Goal: Information Seeking & Learning: Find specific page/section

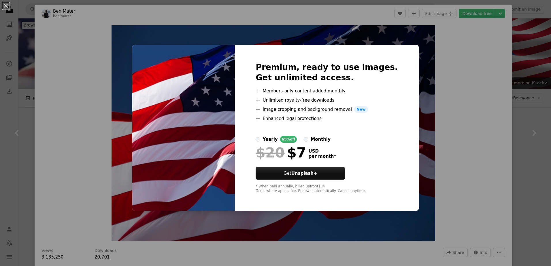
click at [472, 109] on div "An X shape Premium, ready to use images. Get unlimited access. A plus sign Memb…" at bounding box center [275, 133] width 551 height 266
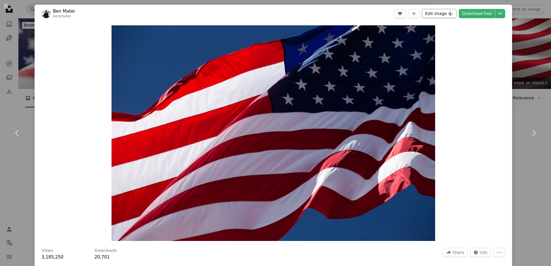
click at [440, 17] on button "Edit image Plus sign for Unsplash+" at bounding box center [439, 13] width 35 height 9
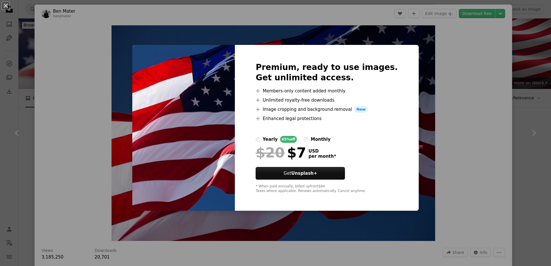
click at [316, 137] on label "monthly" at bounding box center [317, 139] width 27 height 7
click at [506, 164] on div "An X shape Premium, ready to use images. Get unlimited access. A plus sign Memb…" at bounding box center [275, 133] width 551 height 266
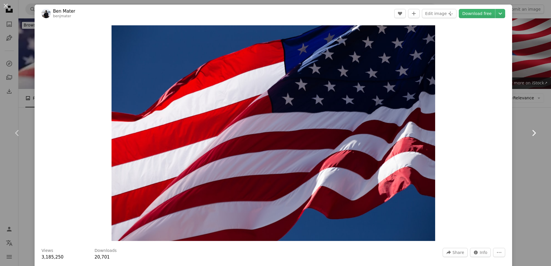
click at [536, 136] on link "Chevron right" at bounding box center [534, 133] width 35 height 55
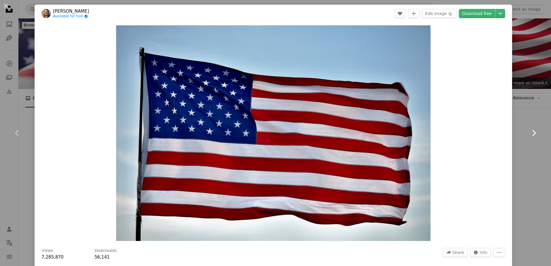
click at [536, 136] on link "Chevron right" at bounding box center [534, 133] width 35 height 55
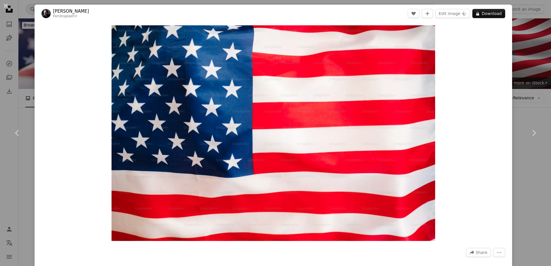
click at [529, 177] on div "An X shape Chevron left Chevron right [PERSON_NAME] For Unsplash+ A heart A plu…" at bounding box center [275, 133] width 551 height 266
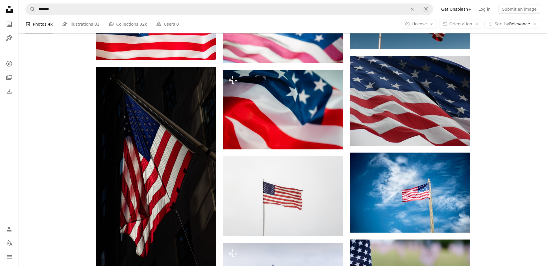
scroll to position [346, 0]
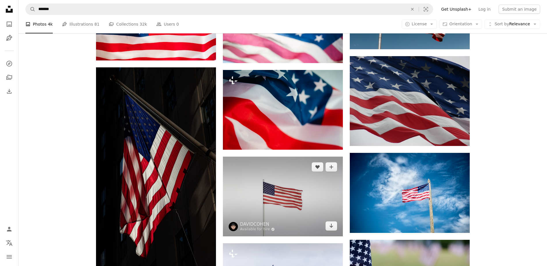
click at [319, 157] on img at bounding box center [283, 197] width 120 height 80
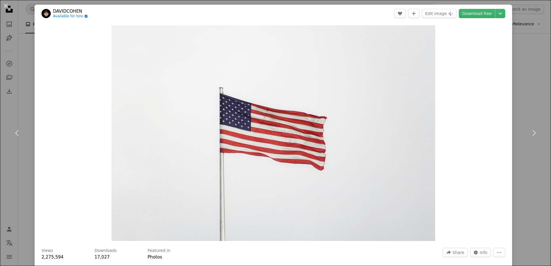
click at [514, 181] on div "An X shape Chevron left Chevron right DAVIDCOHEN Available for hire A checkmark…" at bounding box center [275, 133] width 551 height 266
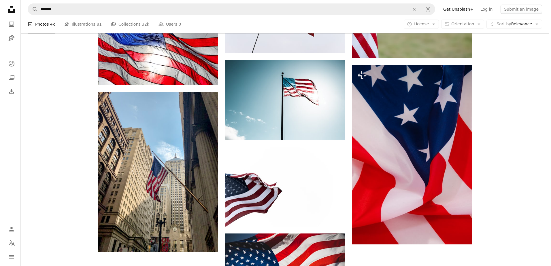
scroll to position [616, 0]
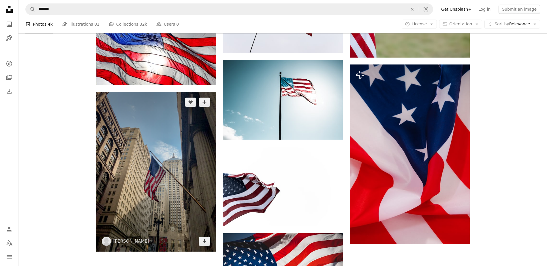
click at [166, 138] on img at bounding box center [156, 172] width 120 height 160
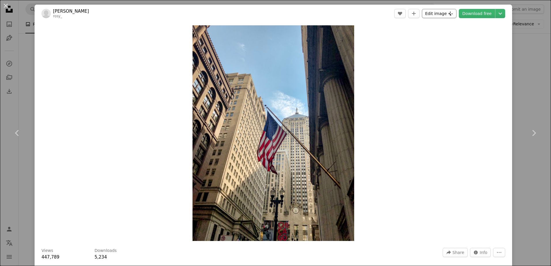
click at [441, 11] on button "Edit image Plus sign for Unsplash+" at bounding box center [439, 13] width 35 height 9
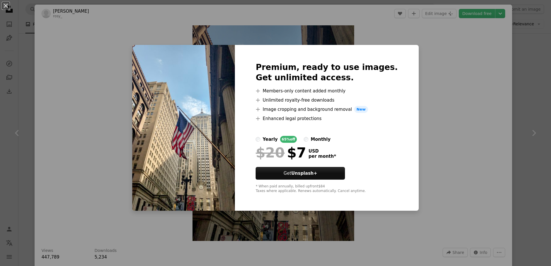
click at [448, 95] on div "An X shape Premium, ready to use images. Get unlimited access. A plus sign Memb…" at bounding box center [275, 133] width 551 height 266
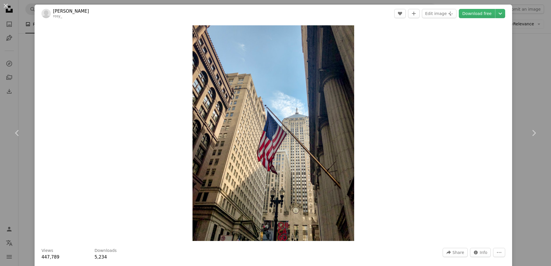
click at [28, 185] on div "An X shape Chevron left Chevron right Rosy Ko rosy_ A heart A plus sign Edit im…" at bounding box center [275, 133] width 551 height 266
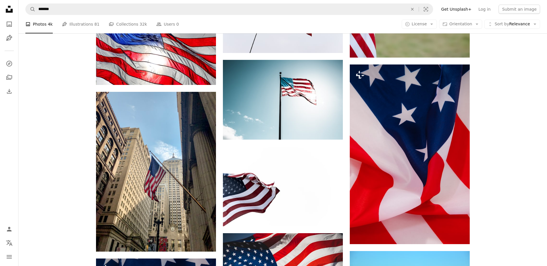
click at [88, 16] on nav "A magnifying glass ******* An X shape Visual search Filters Get Unsplash+ Log i…" at bounding box center [282, 9] width 529 height 18
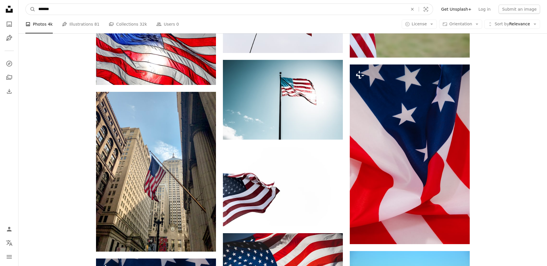
click at [75, 12] on input "*******" at bounding box center [220, 9] width 371 height 11
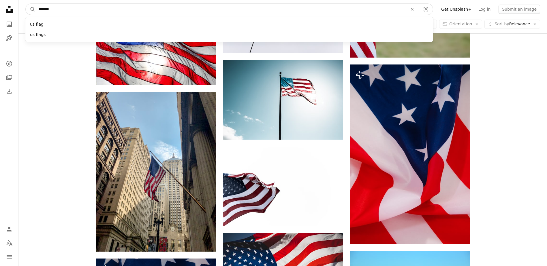
click at [75, 12] on input "*******" at bounding box center [220, 9] width 371 height 11
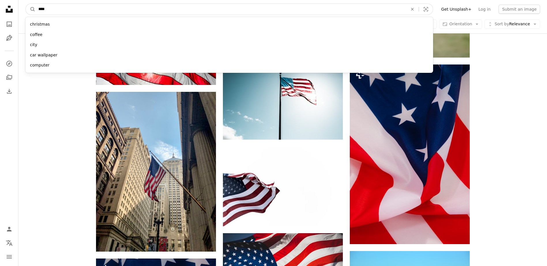
type input "****"
click at [26, 4] on button "A magnifying glass" at bounding box center [31, 9] width 10 height 11
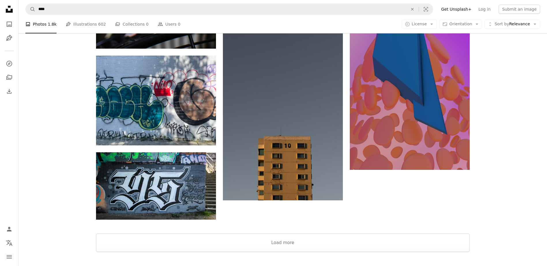
scroll to position [788, 0]
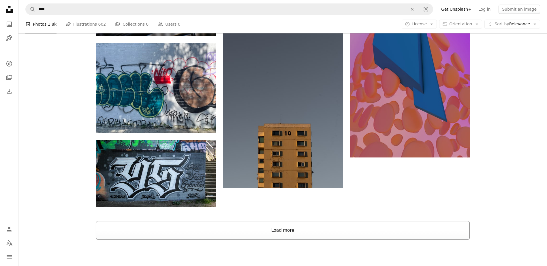
click at [212, 221] on button "Load more" at bounding box center [283, 230] width 374 height 18
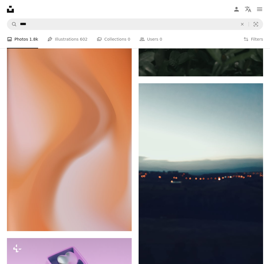
scroll to position [13784, 0]
